Goal: Information Seeking & Learning: Find specific fact

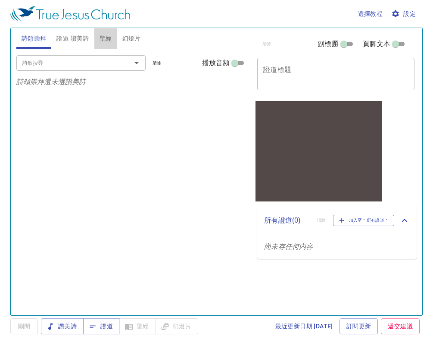
click at [106, 37] on span "聖經" at bounding box center [106, 38] width 12 height 11
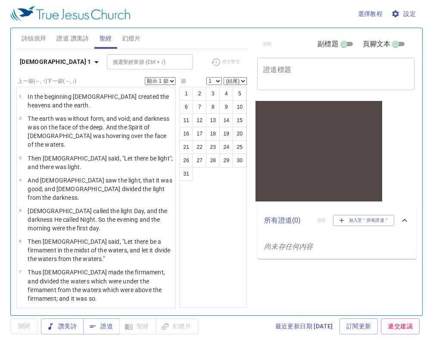
click at [410, 12] on span "設定" at bounding box center [404, 14] width 23 height 11
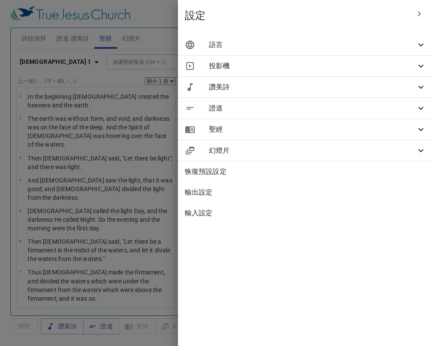
click at [386, 132] on span "聖經" at bounding box center [312, 129] width 207 height 10
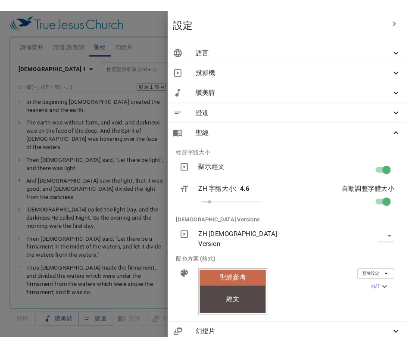
scroll to position [0, 2]
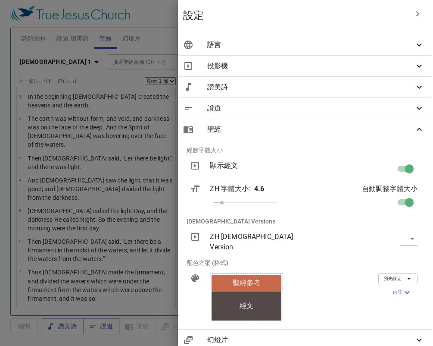
click at [376, 47] on span "語言" at bounding box center [310, 45] width 207 height 10
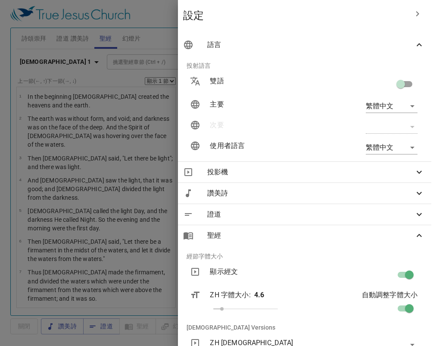
click at [400, 110] on body "選擇教程 設定 詩頌崇拜 證道 讚美詩 聖經 幻燈片 詩歌搜尋 詩歌搜尋 清除 播放音頻 詩頌崇拜還未選讚美詩 詩歌搜尋 詩歌搜尋 清除 播放音頻 證道還未選…" at bounding box center [216, 173] width 433 height 346
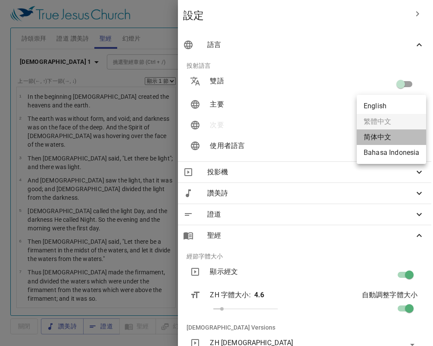
click at [396, 137] on li "简体中文" at bounding box center [391, 137] width 69 height 16
type input "zh-simple"
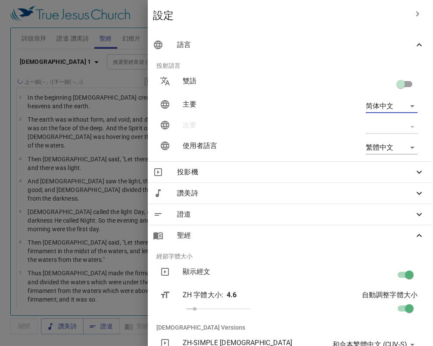
click at [396, 148] on body "選擇教程 設定 詩頌崇拜 證道 讚美詩 聖經 幻燈片 詩歌搜尋 詩歌搜尋 清除 播放音頻 詩頌崇拜還未選讚美詩 詩歌搜尋 詩歌搜尋 清除 播放音頻 證道還未選…" at bounding box center [216, 173] width 433 height 346
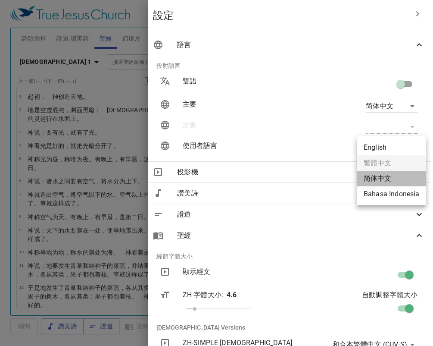
click at [389, 180] on li "简体中文" at bounding box center [391, 179] width 69 height 16
type input "zh-simple"
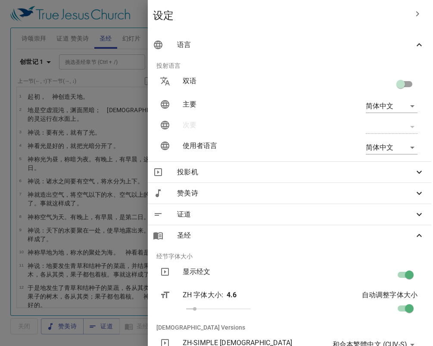
click at [174, 59] on div at bounding box center [216, 173] width 433 height 346
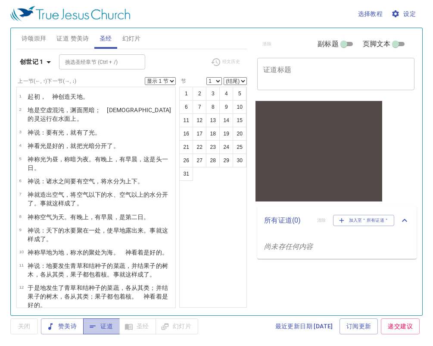
click at [100, 322] on span "证道" at bounding box center [101, 326] width 23 height 11
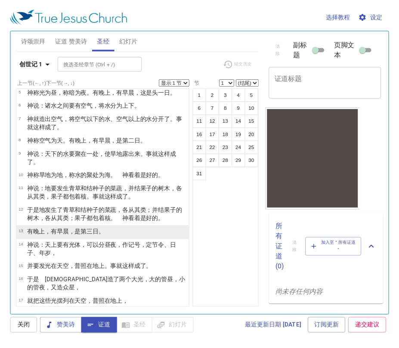
scroll to position [89, 0]
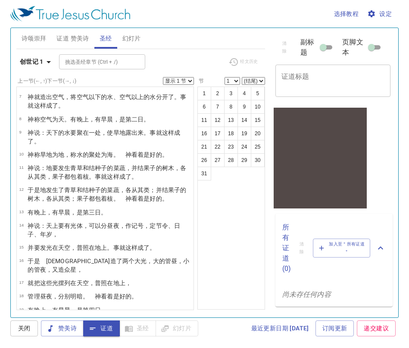
drag, startPoint x: 373, startPoint y: 55, endPoint x: 397, endPoint y: 199, distance: 145.8
click at [397, 199] on div "诗颂崇拜 证道 赞美诗 圣经 幻灯片 诗歌搜寻 诗歌搜寻 清除 播放音频 诗颂崇拜还未选赞美诗 诗歌搜寻 诗歌搜寻 清除 播放音频 证道还未选赞美诗 创世记 …" at bounding box center [204, 173] width 388 height 290
drag, startPoint x: 373, startPoint y: 251, endPoint x: 210, endPoint y: 287, distance: 166.8
click at [210, 287] on div "1 2 3 4 5 6 7 8 9 10 11 12 13 14 15 16 17 18 19 20 21 22 23 24 25 26 27 28 29 3…" at bounding box center [231, 198] width 68 height 223
drag, startPoint x: 66, startPoint y: 16, endPoint x: 233, endPoint y: 16, distance: 166.7
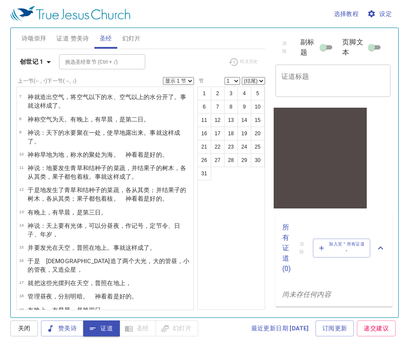
click at [233, 16] on div "选择教程 设定" at bounding box center [202, 14] width 385 height 28
drag, startPoint x: 266, startPoint y: 3, endPoint x: 44, endPoint y: 68, distance: 231.2
click at [44, 68] on button "创世记 1" at bounding box center [36, 62] width 41 height 16
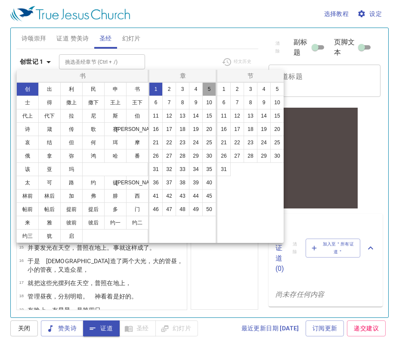
click at [206, 89] on button "5" at bounding box center [209, 89] width 14 height 14
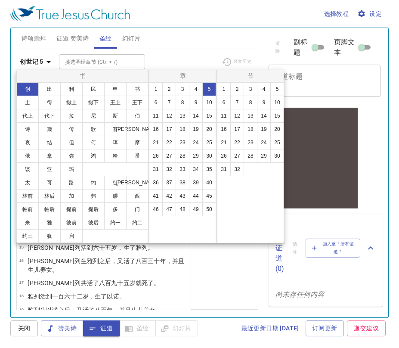
scroll to position [0, 0]
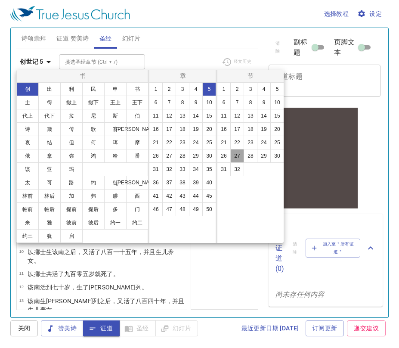
click at [241, 154] on button "27" at bounding box center [238, 156] width 14 height 14
select select "27"
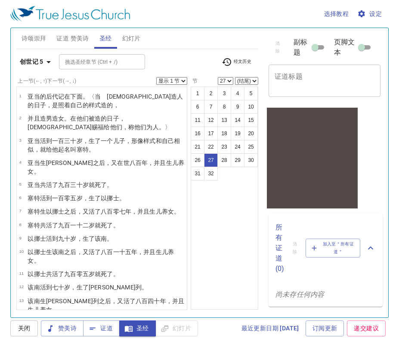
scroll to position [274, 0]
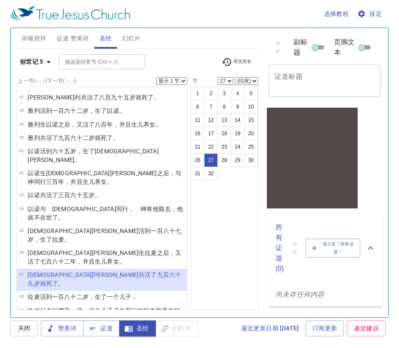
select select "28"
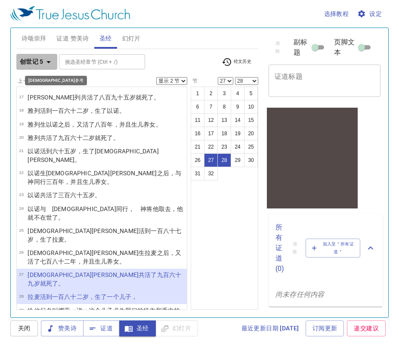
click at [47, 63] on icon "button" at bounding box center [49, 62] width 10 height 10
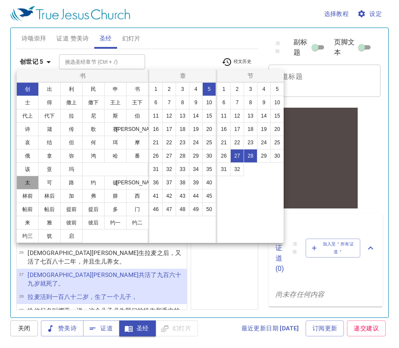
click at [30, 183] on button "太" at bounding box center [27, 183] width 22 height 14
select select "1"
select select
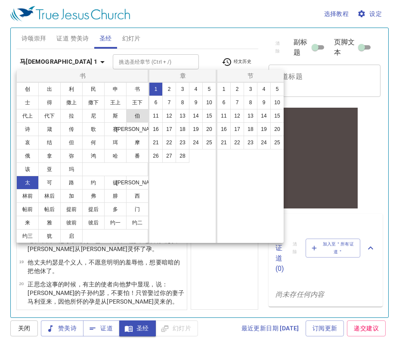
scroll to position [0, 0]
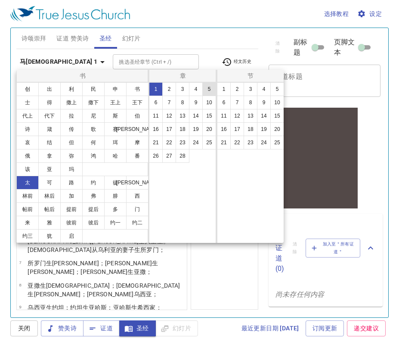
click at [209, 86] on button "5" at bounding box center [209, 89] width 14 height 14
select select "27"
select select "28"
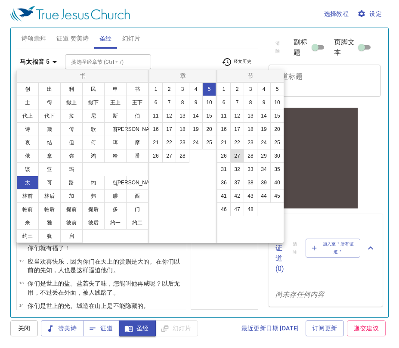
click at [238, 160] on button "27" at bounding box center [238, 156] width 14 height 14
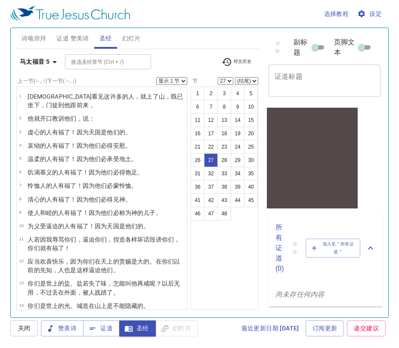
scroll to position [386, 0]
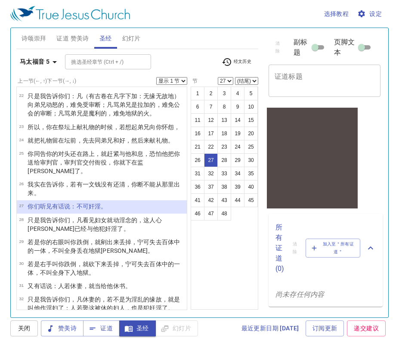
select select "28"
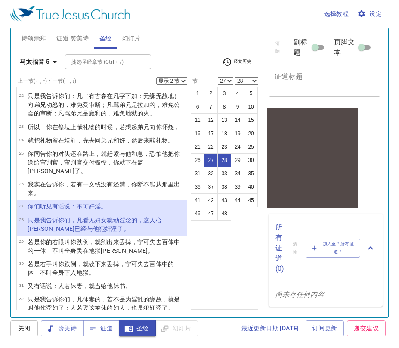
click at [40, 62] on b "马太福音 5" at bounding box center [35, 61] width 30 height 11
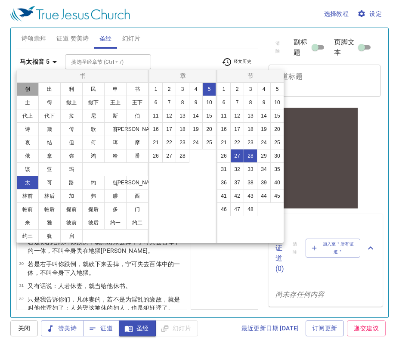
click at [29, 92] on button "创" at bounding box center [27, 89] width 22 height 14
select select "1"
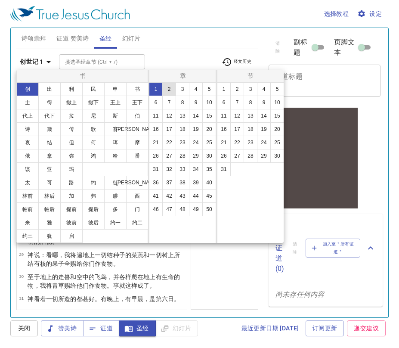
scroll to position [0, 0]
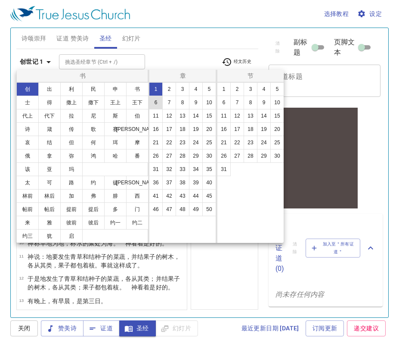
click at [159, 107] on button "6" at bounding box center [156, 103] width 14 height 14
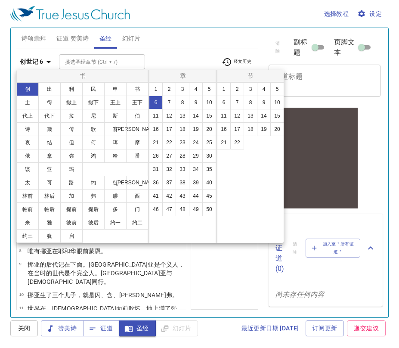
select select "1"
select select
click at [239, 93] on button "2" at bounding box center [238, 89] width 14 height 14
select select "2"
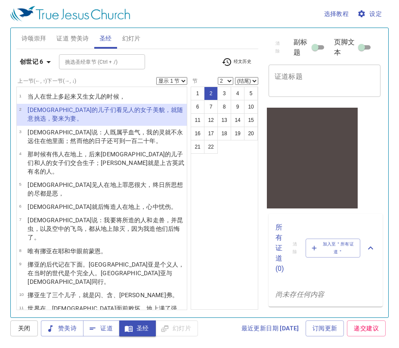
click at [189, 82] on div "上一节 (←, ↑) 下一节 (→, ↓) 显示 1 节 显示 2 节 显示 3 节 显示 4 节 显示 5 节 1 当人 在世上 多起来 又生 女儿 的时候…" at bounding box center [137, 189] width 242 height 224
select select "2"
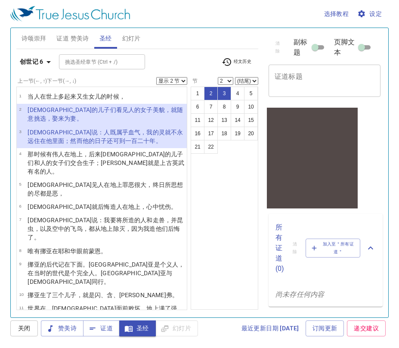
select select "3"
drag, startPoint x: 295, startPoint y: 20, endPoint x: 44, endPoint y: 63, distance: 254.8
click at [44, 63] on icon "button" at bounding box center [49, 62] width 10 height 10
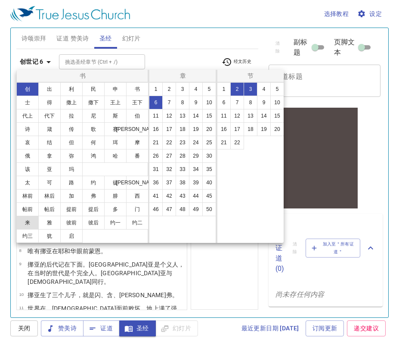
click at [30, 224] on button "来" at bounding box center [27, 223] width 22 height 14
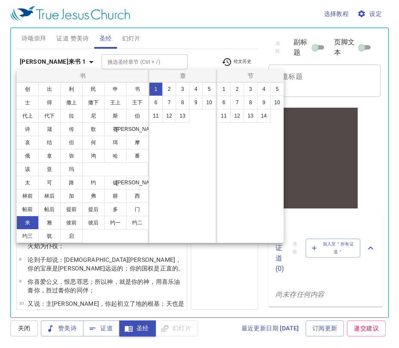
select select "1"
click at [184, 115] on button "13" at bounding box center [183, 116] width 14 height 14
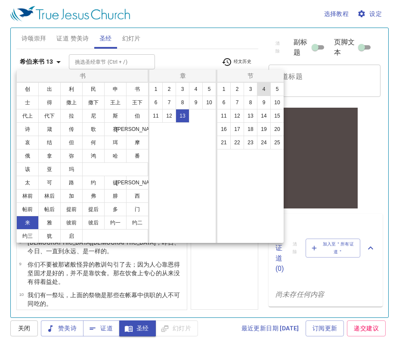
drag, startPoint x: 259, startPoint y: 90, endPoint x: 267, endPoint y: 91, distance: 7.8
click at [267, 91] on button "4" at bounding box center [264, 89] width 14 height 14
select select "4"
select select
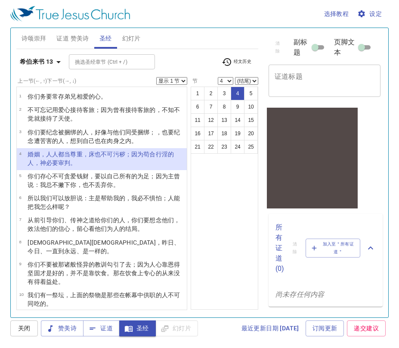
drag, startPoint x: 266, startPoint y: 7, endPoint x: 224, endPoint y: 38, distance: 52.7
click at [224, 38] on div "诗颂崇拜 证道 赞美诗 圣经 幻灯片" at bounding box center [137, 38] width 242 height 21
click at [230, 12] on div "选择教程 设定" at bounding box center [197, 14] width 375 height 28
click at [36, 64] on b "希伯来书 13" at bounding box center [37, 61] width 34 height 11
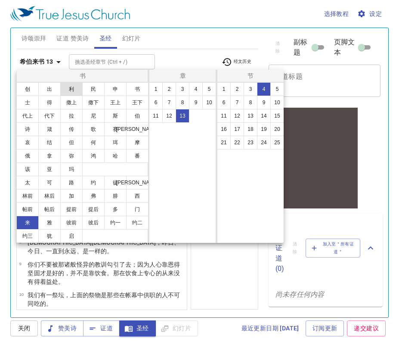
click at [71, 86] on button "利" at bounding box center [71, 89] width 22 height 14
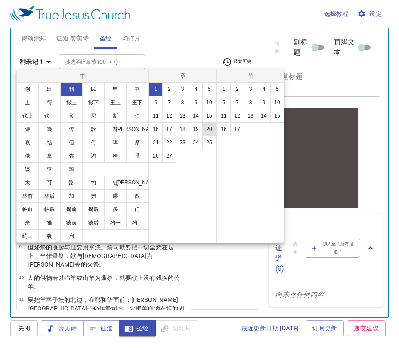
click at [210, 127] on button "20" at bounding box center [209, 129] width 14 height 14
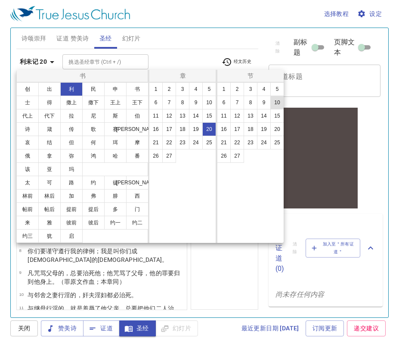
drag, startPoint x: 259, startPoint y: 75, endPoint x: 274, endPoint y: 104, distance: 32.0
click at [274, 104] on button "10" at bounding box center [278, 103] width 14 height 14
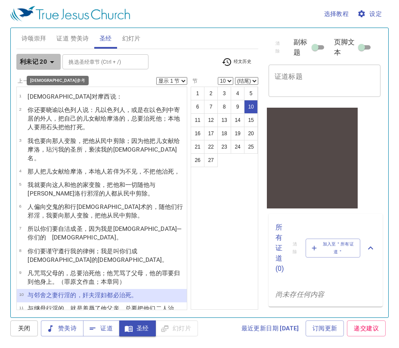
click at [36, 67] on button "利未记 20" at bounding box center [38, 62] width 44 height 16
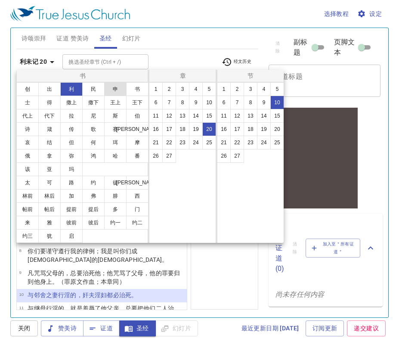
click at [110, 91] on button "申" at bounding box center [115, 89] width 22 height 14
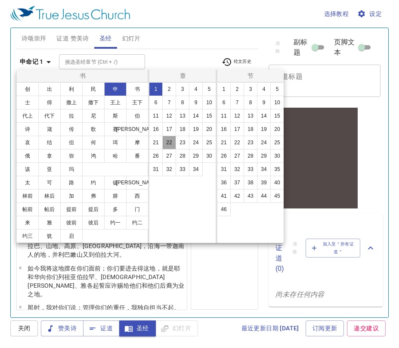
click at [170, 142] on button "22" at bounding box center [169, 143] width 14 height 14
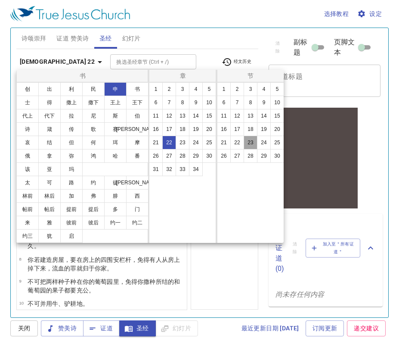
click at [248, 144] on button "23" at bounding box center [251, 143] width 14 height 14
select select "23"
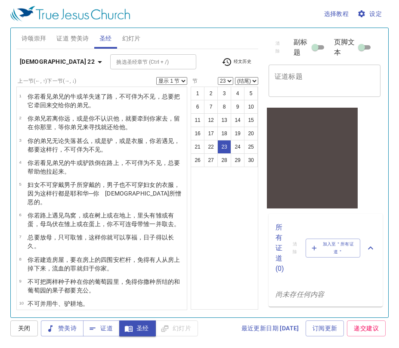
scroll to position [358, 0]
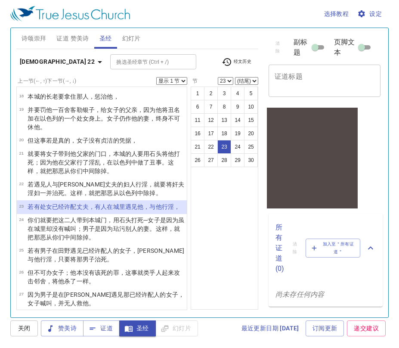
select select "24"
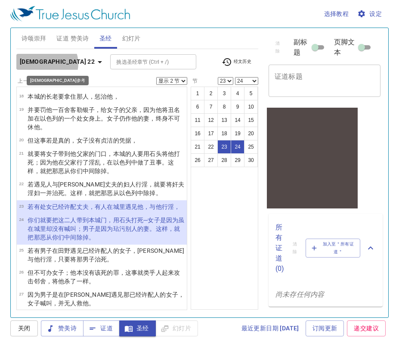
click at [47, 63] on b "[DEMOGRAPHIC_DATA] 22" at bounding box center [57, 61] width 75 height 11
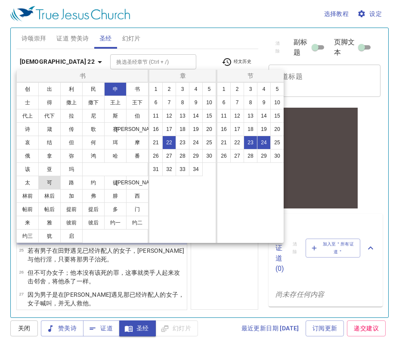
click at [53, 183] on button "可" at bounding box center [49, 183] width 22 height 14
select select "1"
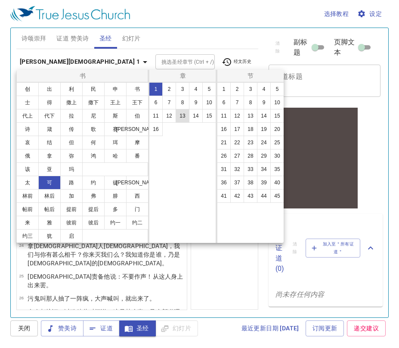
scroll to position [0, 0]
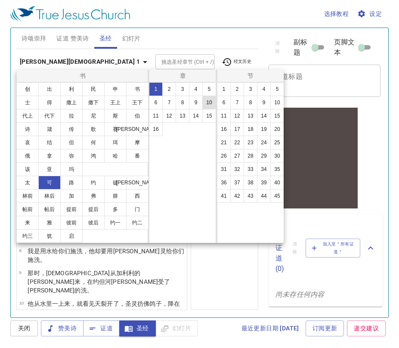
click at [208, 105] on button "10" at bounding box center [209, 103] width 14 height 14
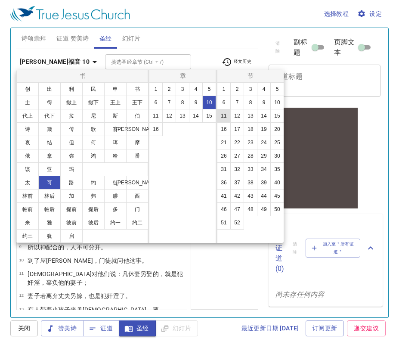
click at [228, 114] on button "11" at bounding box center [224, 116] width 14 height 14
select select "11"
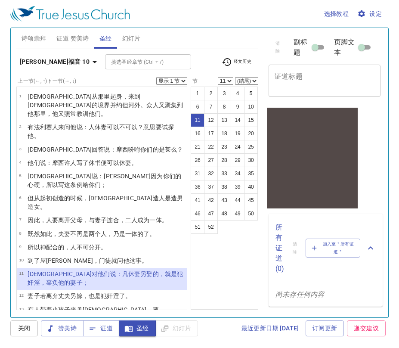
select select "12"
click at [179, 77] on div "[PERSON_NAME][DEMOGRAPHIC_DATA] 10 挑选[DEMOGRAPHIC_DATA] (Ctrl + /) 挑选[DEMOGRAPH…" at bounding box center [137, 65] width 242 height 24
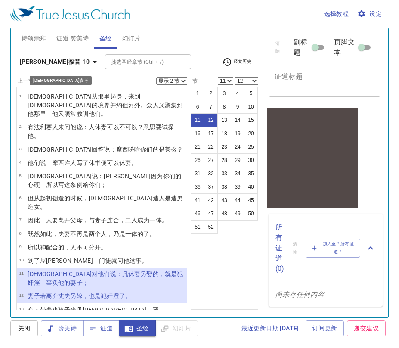
click at [40, 63] on b "[PERSON_NAME]福音 10" at bounding box center [55, 61] width 70 height 11
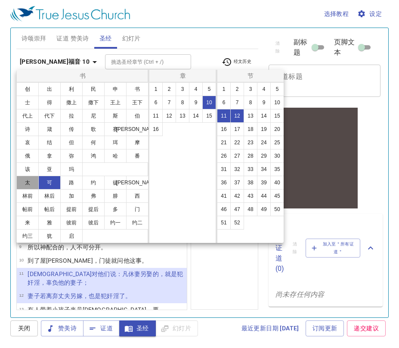
click at [30, 182] on button "太" at bounding box center [27, 183] width 22 height 14
select select "1"
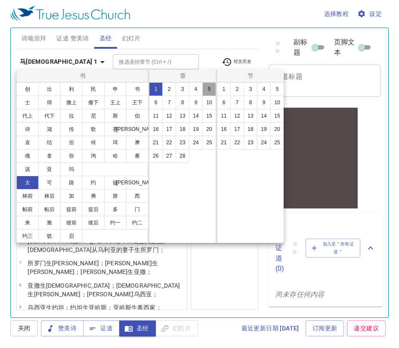
click at [211, 88] on button "5" at bounding box center [209, 89] width 14 height 14
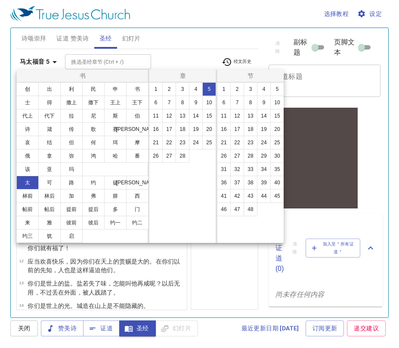
click at [209, 91] on button "5" at bounding box center [209, 89] width 14 height 14
click at [199, 58] on div at bounding box center [199, 174] width 399 height 348
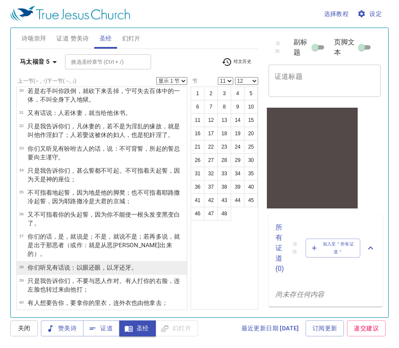
scroll to position [556, 0]
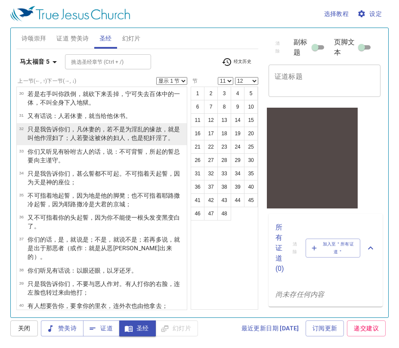
click at [72, 125] on p "只是 我 告诉 你们 ，凡 休 妻 的，若不是 为淫乱 的缘故 ，就是叫 他 作淫妇了 ；人 若娶 这被休的妇人 ，也是犯奸淫了 。" at bounding box center [106, 133] width 157 height 17
select select "32"
select select
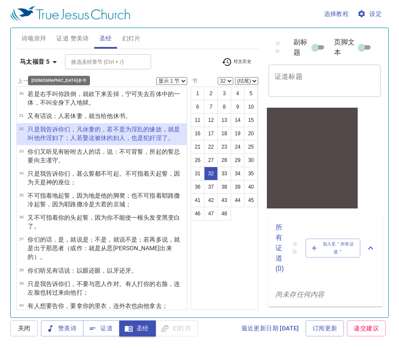
click at [34, 66] on b "马太福音 5" at bounding box center [35, 61] width 30 height 11
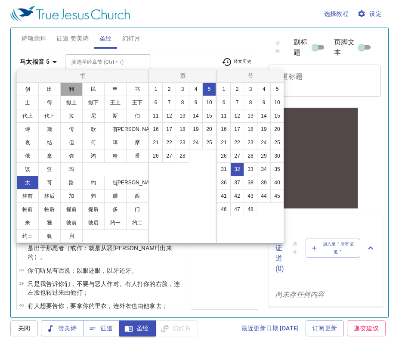
click at [72, 90] on button "利" at bounding box center [71, 89] width 22 height 14
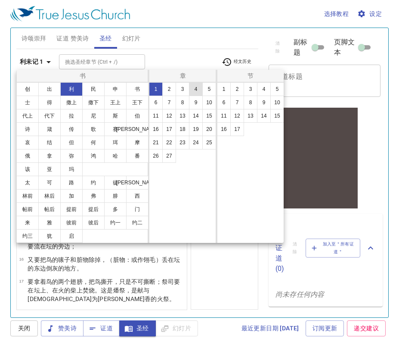
scroll to position [0, 0]
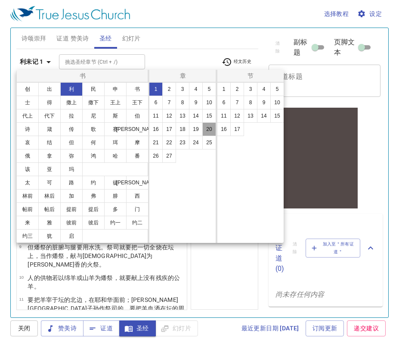
click at [209, 127] on button "20" at bounding box center [209, 129] width 14 height 14
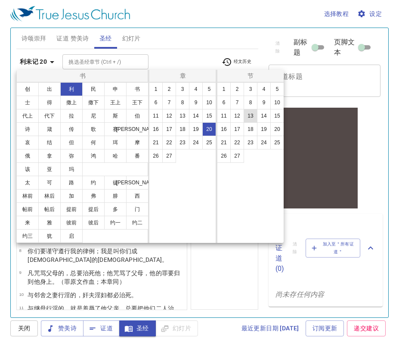
click at [252, 116] on button "13" at bounding box center [251, 116] width 14 height 14
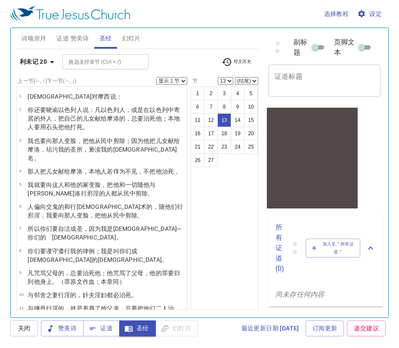
scroll to position [133, 0]
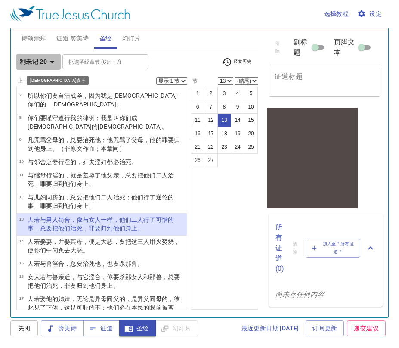
click at [40, 66] on b "利未记 20" at bounding box center [33, 61] width 27 height 11
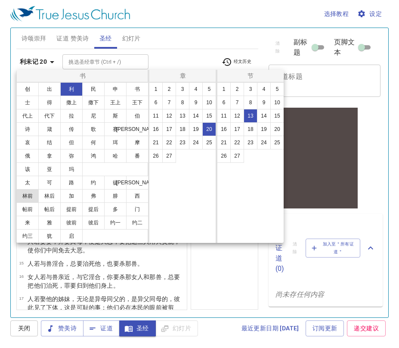
click at [29, 196] on button "林前" at bounding box center [27, 196] width 22 height 14
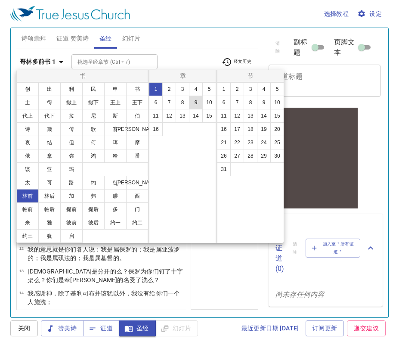
scroll to position [0, 0]
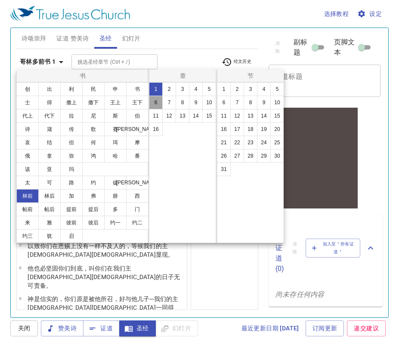
click at [158, 103] on button "6" at bounding box center [156, 103] width 14 height 14
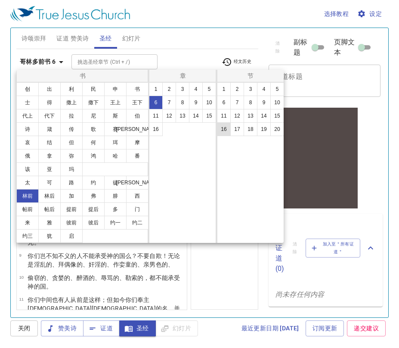
click at [223, 131] on button "16" at bounding box center [224, 129] width 14 height 14
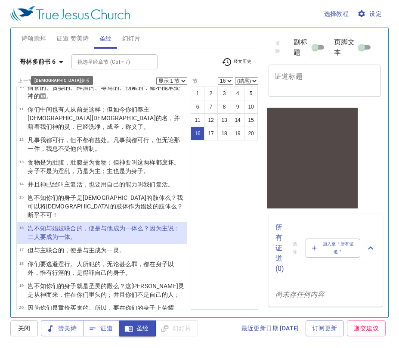
click at [40, 64] on b "哥林多前书 6" at bounding box center [38, 61] width 36 height 11
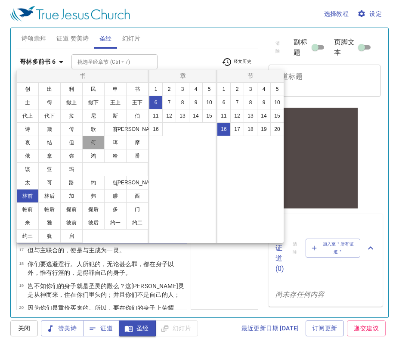
click at [93, 142] on button "何" at bounding box center [93, 143] width 22 height 14
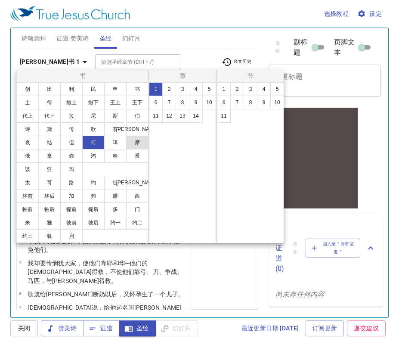
click at [135, 140] on button "摩" at bounding box center [137, 143] width 22 height 14
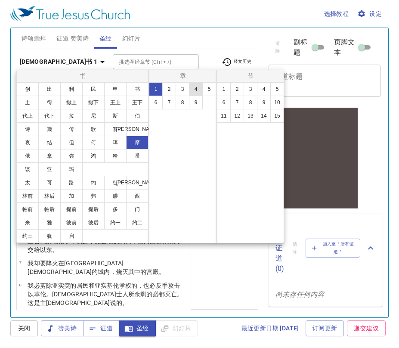
click at [194, 89] on button "4" at bounding box center [196, 89] width 14 height 14
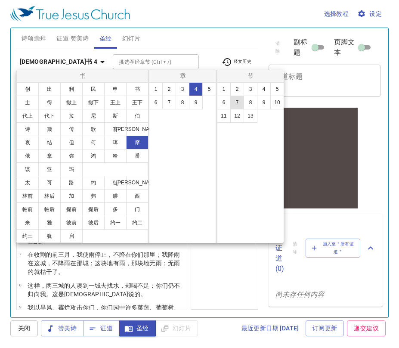
click at [234, 102] on button "7" at bounding box center [238, 103] width 14 height 14
select select "7"
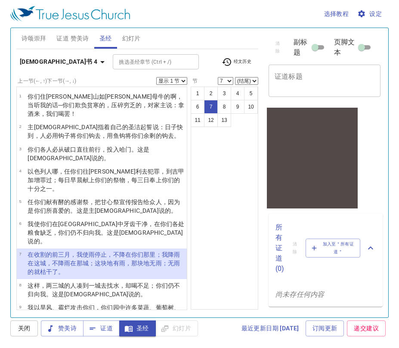
select select "8"
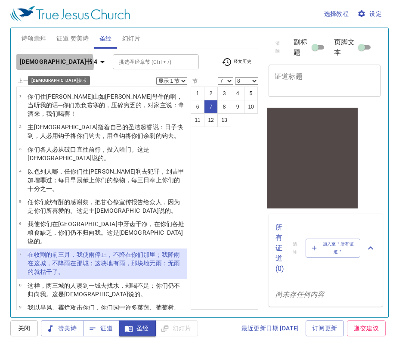
click at [97, 64] on icon "button" at bounding box center [102, 62] width 10 height 10
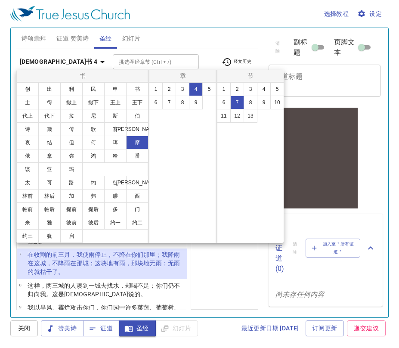
click at [177, 64] on div at bounding box center [199, 174] width 399 height 348
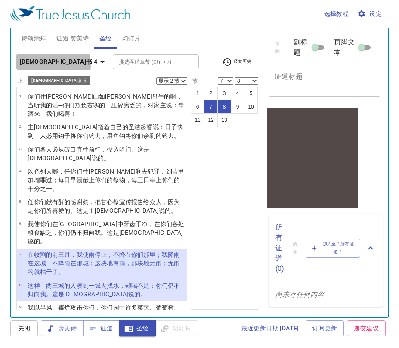
click at [97, 65] on icon "button" at bounding box center [102, 62] width 10 height 10
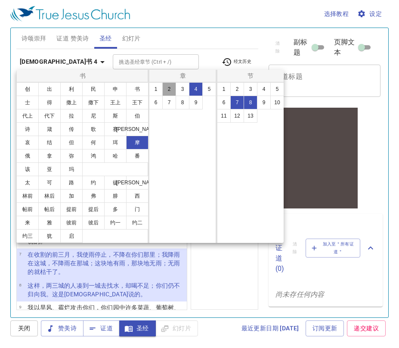
click at [168, 91] on button "2" at bounding box center [169, 89] width 14 height 14
select select "1"
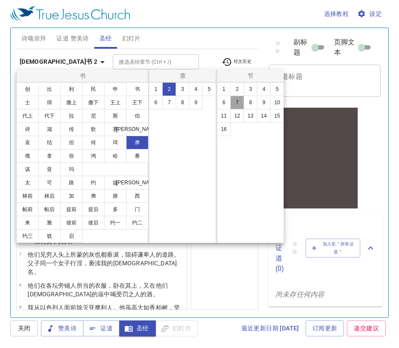
click at [239, 103] on button "7" at bounding box center [238, 103] width 14 height 14
select select
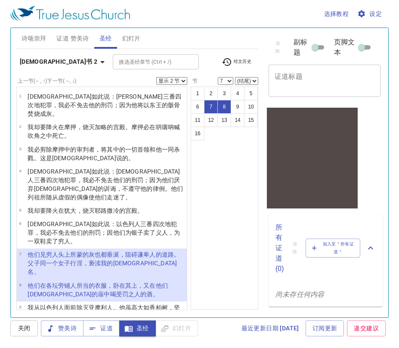
click at [34, 56] on button "[DEMOGRAPHIC_DATA]书 2" at bounding box center [63, 62] width 95 height 16
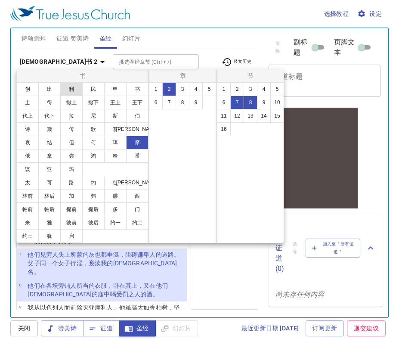
click at [78, 88] on button "利" at bounding box center [71, 89] width 22 height 14
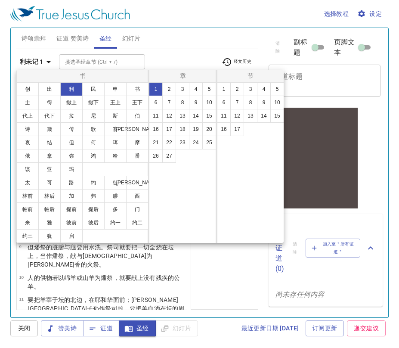
select select "1"
click at [181, 131] on button "18" at bounding box center [183, 129] width 14 height 14
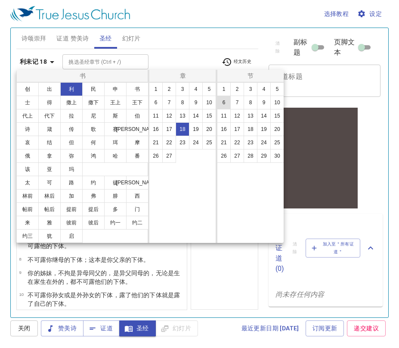
click at [229, 100] on button "6" at bounding box center [224, 103] width 14 height 14
select select "6"
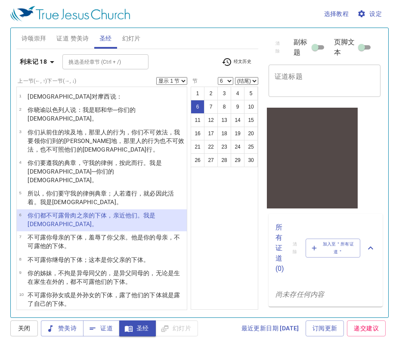
select select "7"
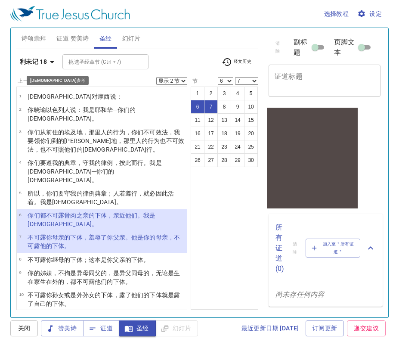
click at [49, 61] on icon "button" at bounding box center [52, 62] width 10 height 10
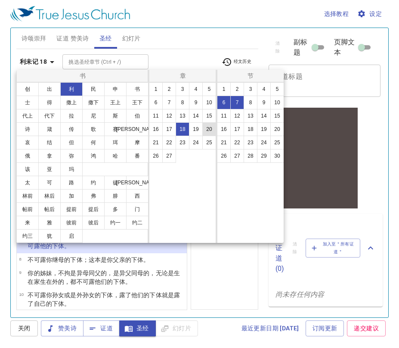
click at [211, 128] on button "20" at bounding box center [209, 129] width 14 height 14
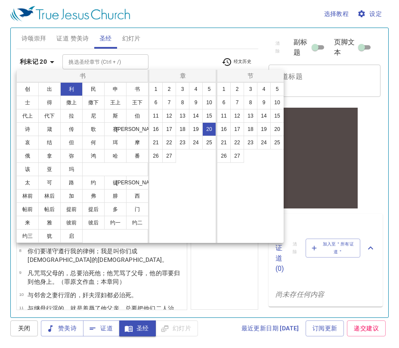
select select "1"
click at [239, 114] on button "12" at bounding box center [238, 116] width 14 height 14
select select "12"
select select
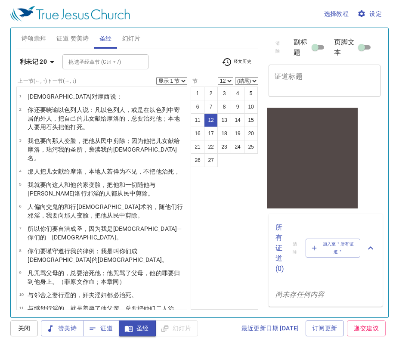
scroll to position [111, 0]
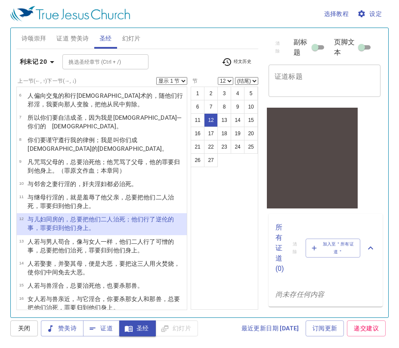
drag, startPoint x: 280, startPoint y: 0, endPoint x: 49, endPoint y: 62, distance: 238.6
click at [49, 62] on icon "button" at bounding box center [52, 62] width 10 height 10
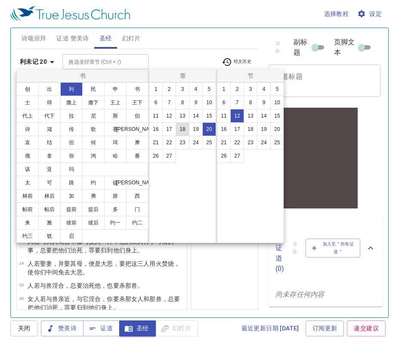
click at [183, 131] on button "18" at bounding box center [183, 129] width 14 height 14
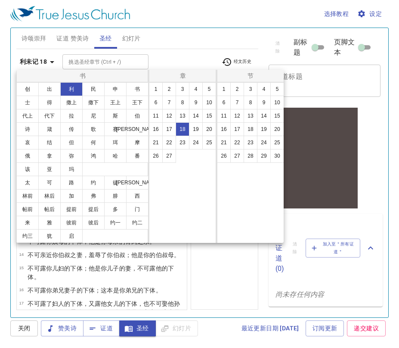
scroll to position [0, 0]
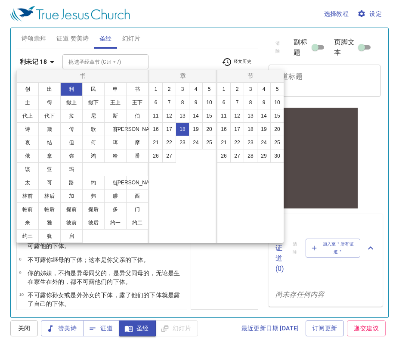
click at [213, 260] on div at bounding box center [199, 174] width 399 height 348
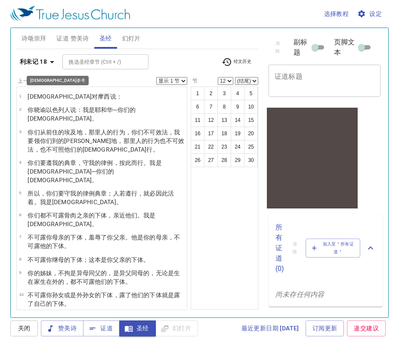
click at [50, 63] on icon "button" at bounding box center [52, 62] width 10 height 10
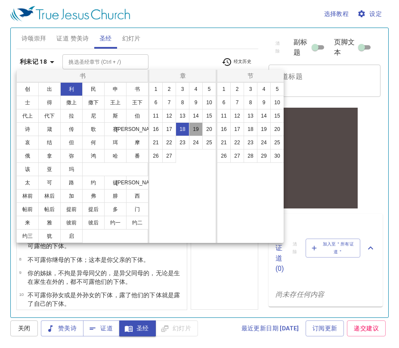
click at [195, 131] on button "19" at bounding box center [196, 129] width 14 height 14
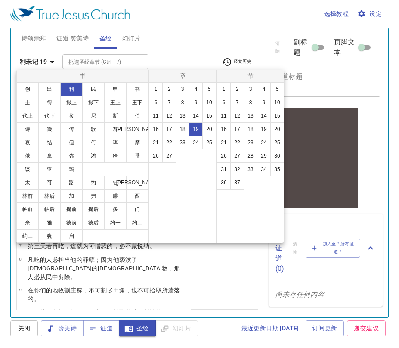
click at [216, 268] on div at bounding box center [199, 174] width 399 height 348
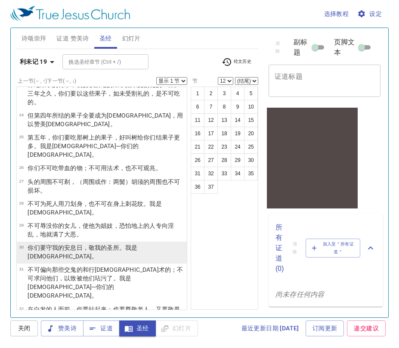
scroll to position [548, 0]
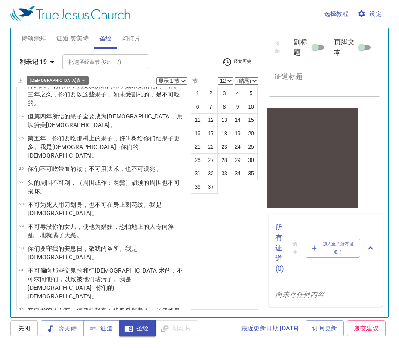
click at [52, 62] on icon "button" at bounding box center [52, 62] width 4 height 2
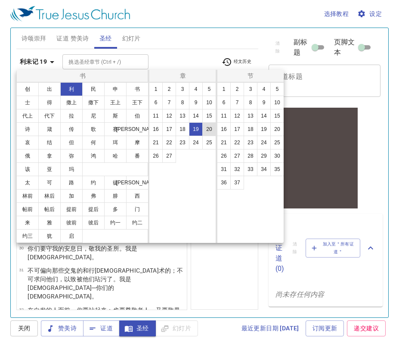
click at [212, 129] on button "20" at bounding box center [209, 129] width 14 height 14
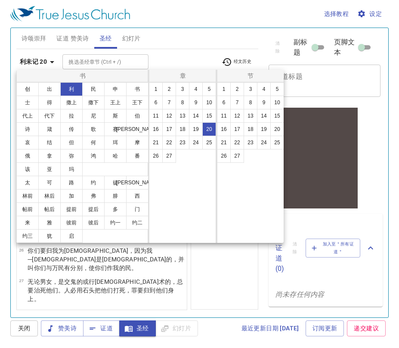
scroll to position [0, 0]
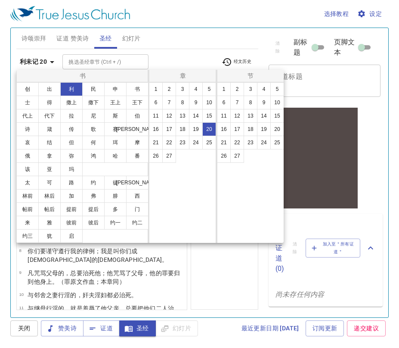
click at [219, 279] on div at bounding box center [199, 174] width 399 height 348
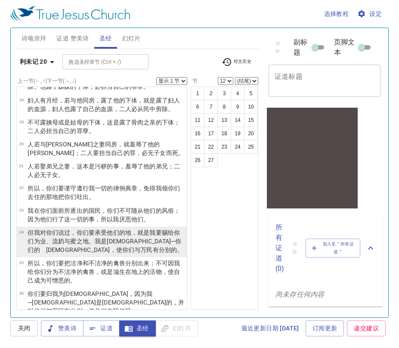
scroll to position [362, 0]
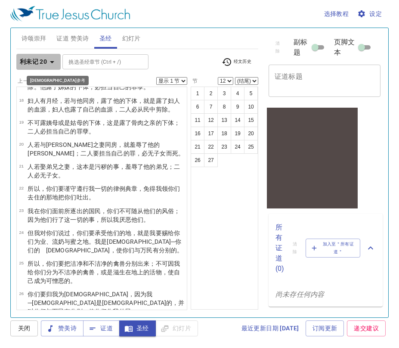
click at [51, 62] on icon "button" at bounding box center [52, 62] width 10 height 10
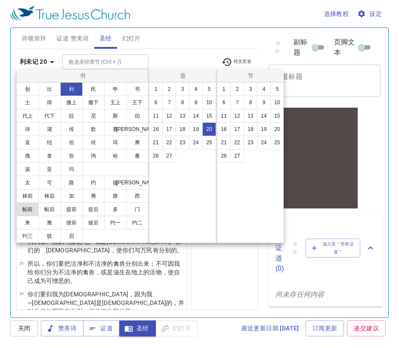
click at [29, 208] on button "帖前" at bounding box center [27, 209] width 22 height 14
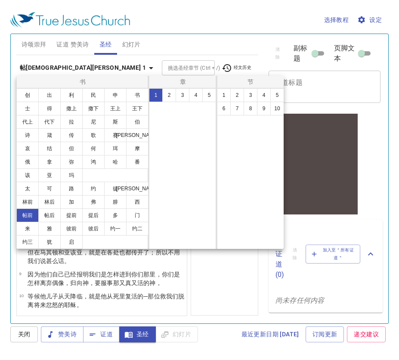
scroll to position [0, 0]
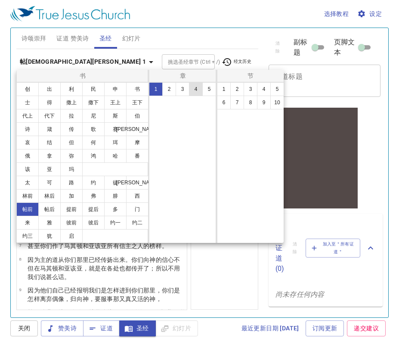
click at [199, 89] on button "4" at bounding box center [196, 89] width 14 height 14
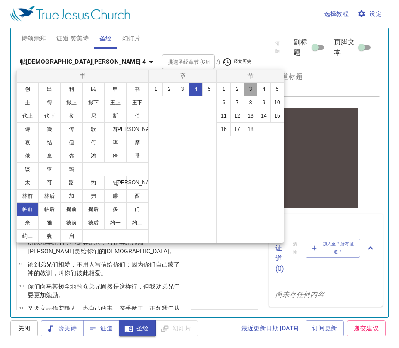
click at [250, 92] on button "3" at bounding box center [251, 89] width 14 height 14
select select "3"
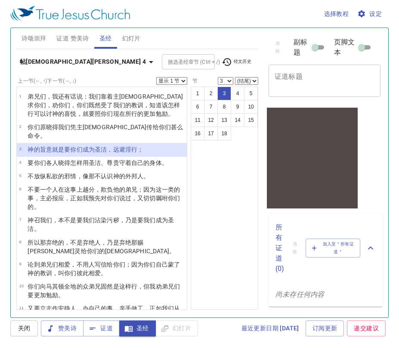
select select "3"
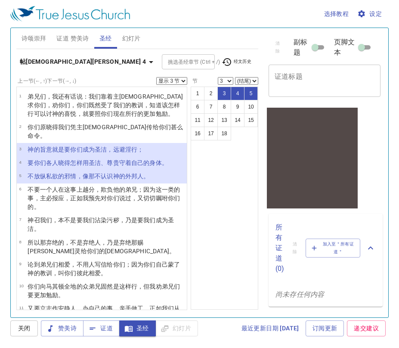
select select "5"
click at [224, 37] on div "诗颂崇拜 证道 赞美诗 圣经 幻灯片" at bounding box center [137, 38] width 242 height 21
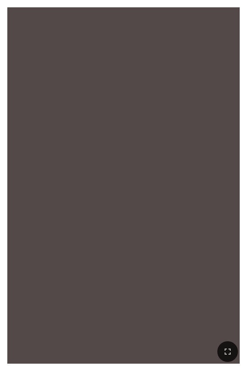
click at [135, 154] on div at bounding box center [123, 158] width 233 height 231
